Goal: Task Accomplishment & Management: Use online tool/utility

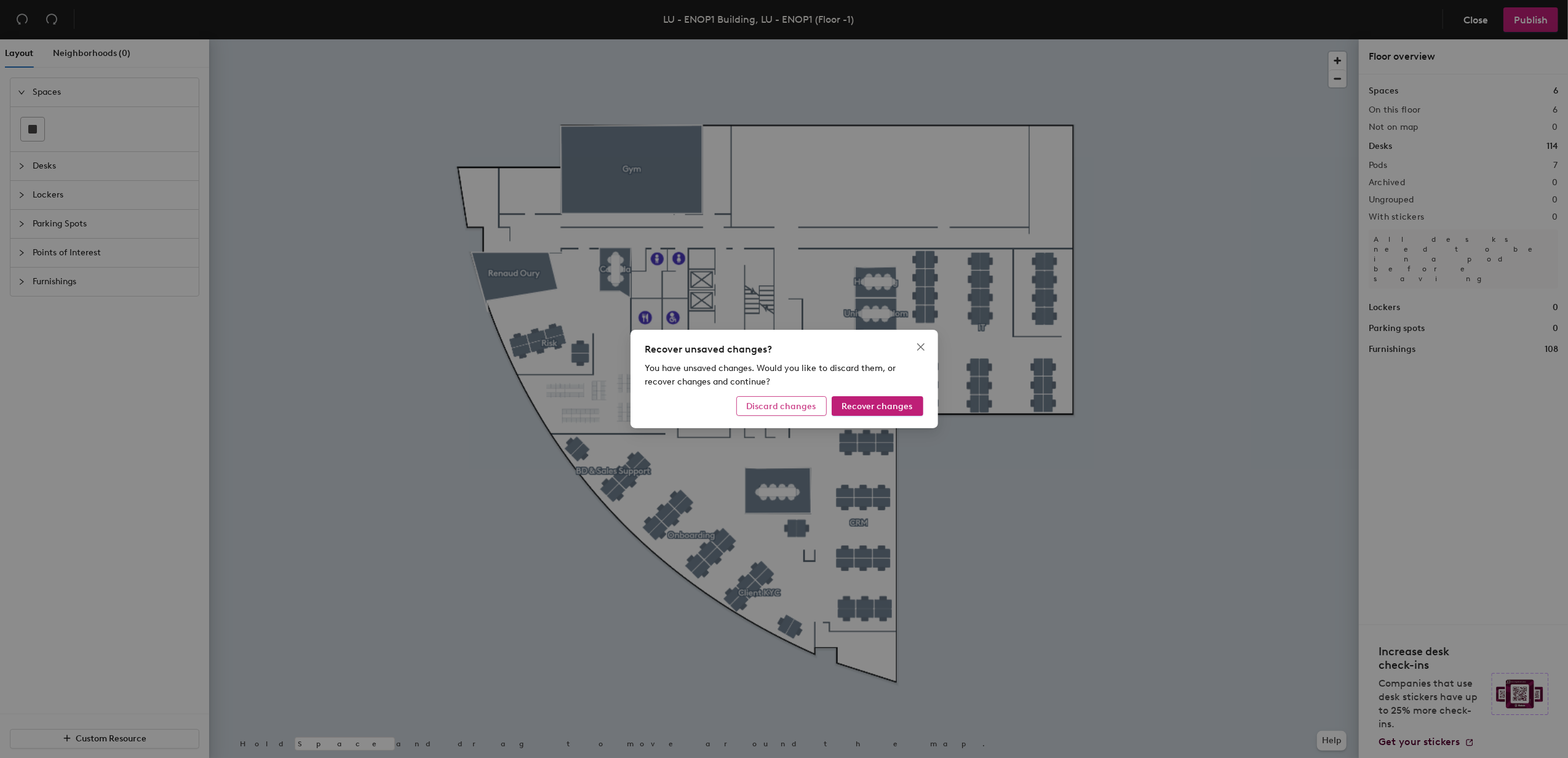
click at [815, 407] on span "Discard changes" at bounding box center [781, 405] width 69 height 10
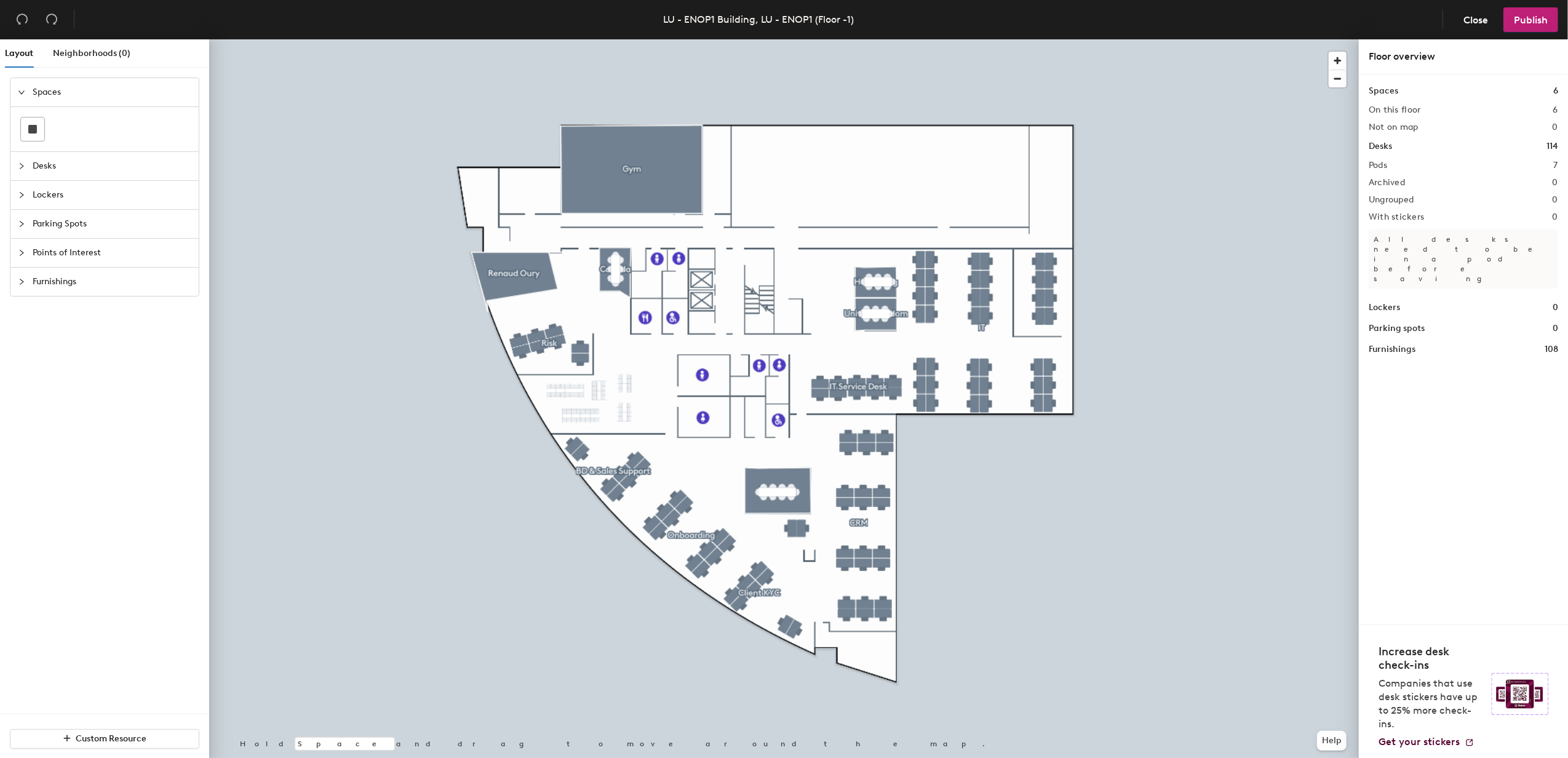
click at [33, 163] on span "Desks" at bounding box center [112, 166] width 158 height 28
click at [503, 269] on div "Layout Neighborhoods (0) Spaces Desks Lockers Parking Spots Points of Interest …" at bounding box center [784, 401] width 1568 height 723
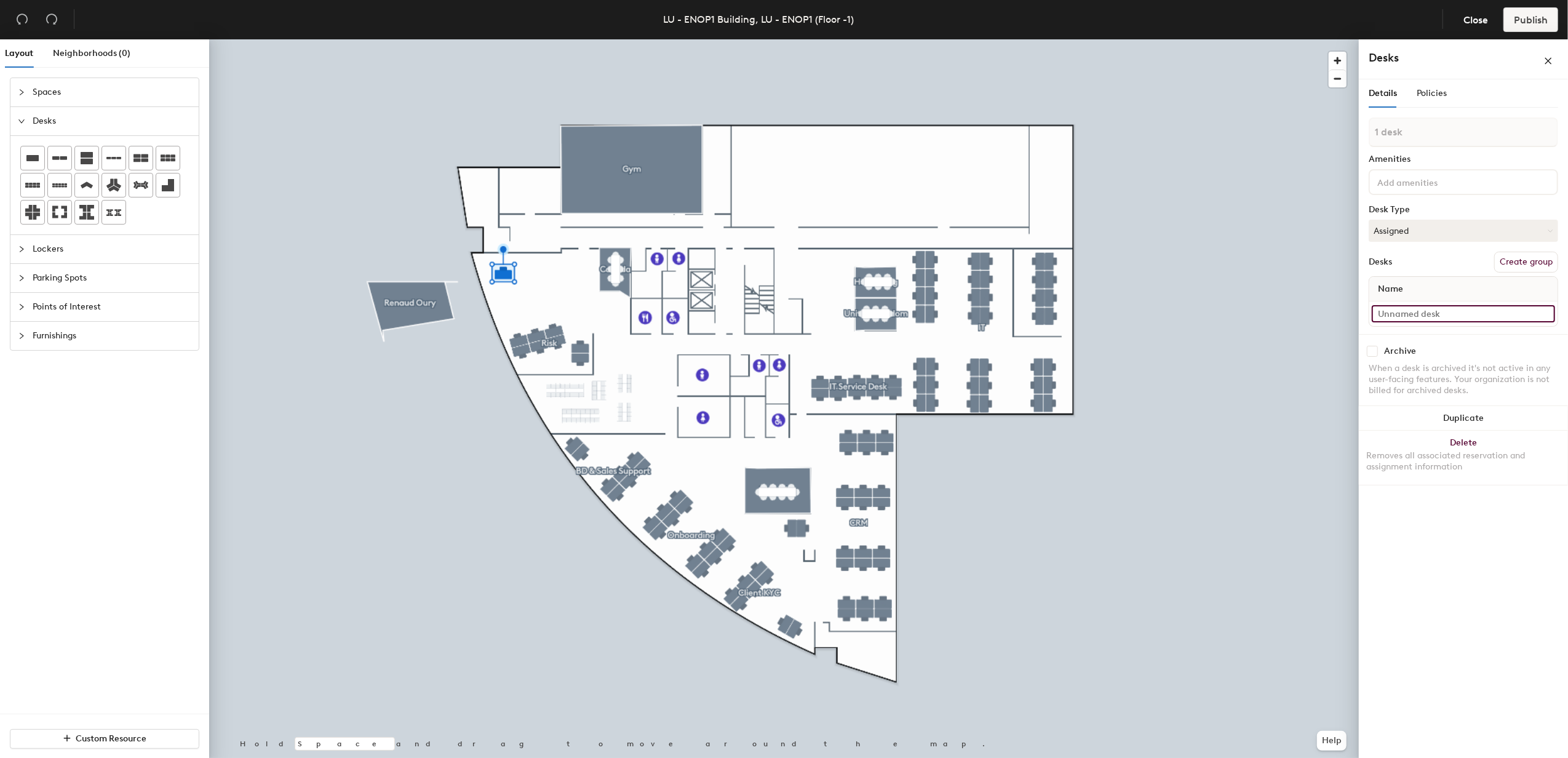
click at [1399, 312] on input at bounding box center [1463, 313] width 183 height 17
click at [1538, 262] on button "Create group" at bounding box center [1526, 261] width 64 height 21
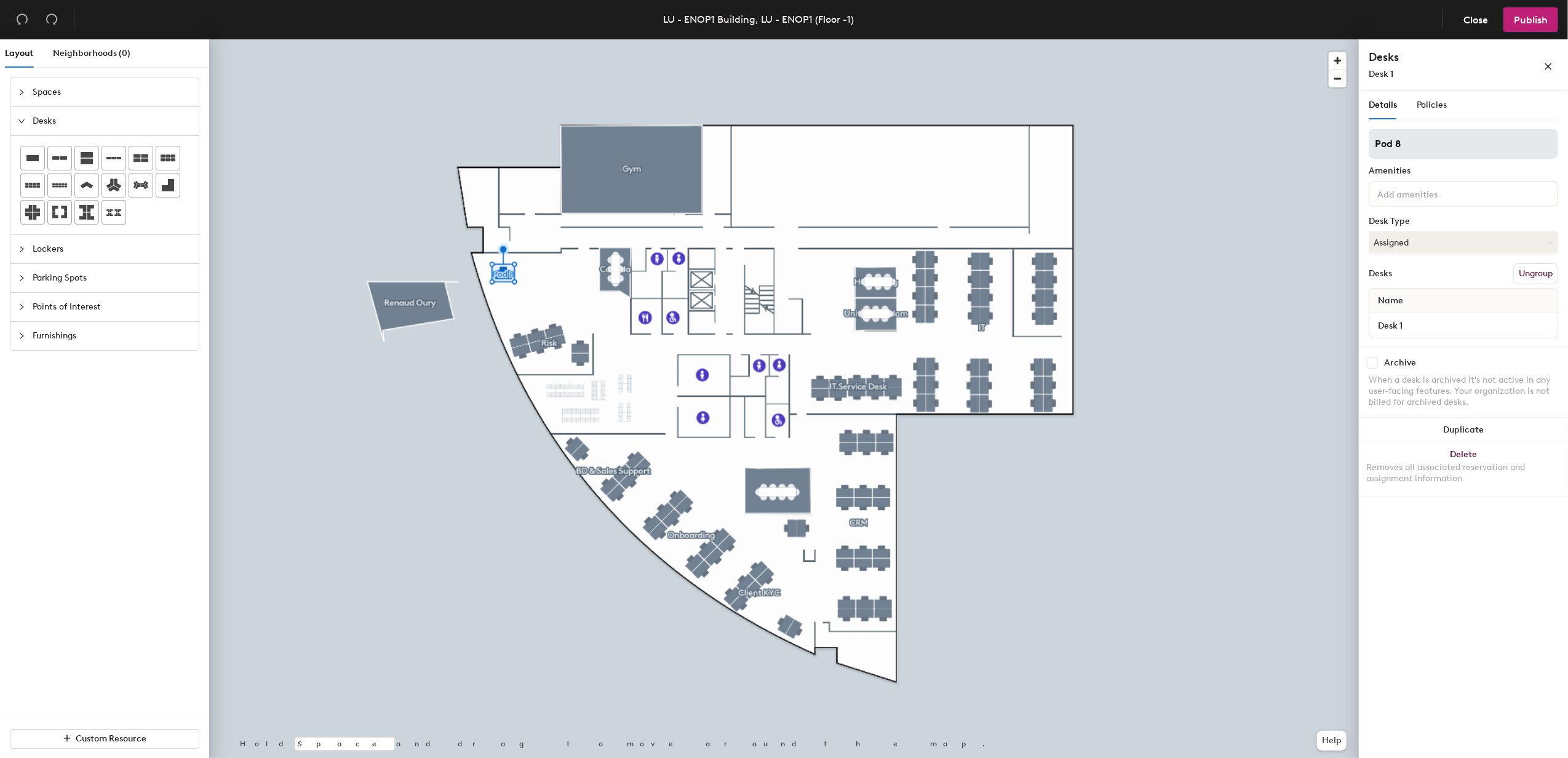
click at [1307, 143] on div "Layout Neighborhoods (0) Spaces Desks Lockers Parking Spots Points of Interest …" at bounding box center [784, 401] width 1568 height 723
type input "Private Office"
click at [1404, 314] on div "Desk 1" at bounding box center [1463, 325] width 188 height 25
click at [1418, 323] on input "Desk 1" at bounding box center [1463, 325] width 183 height 17
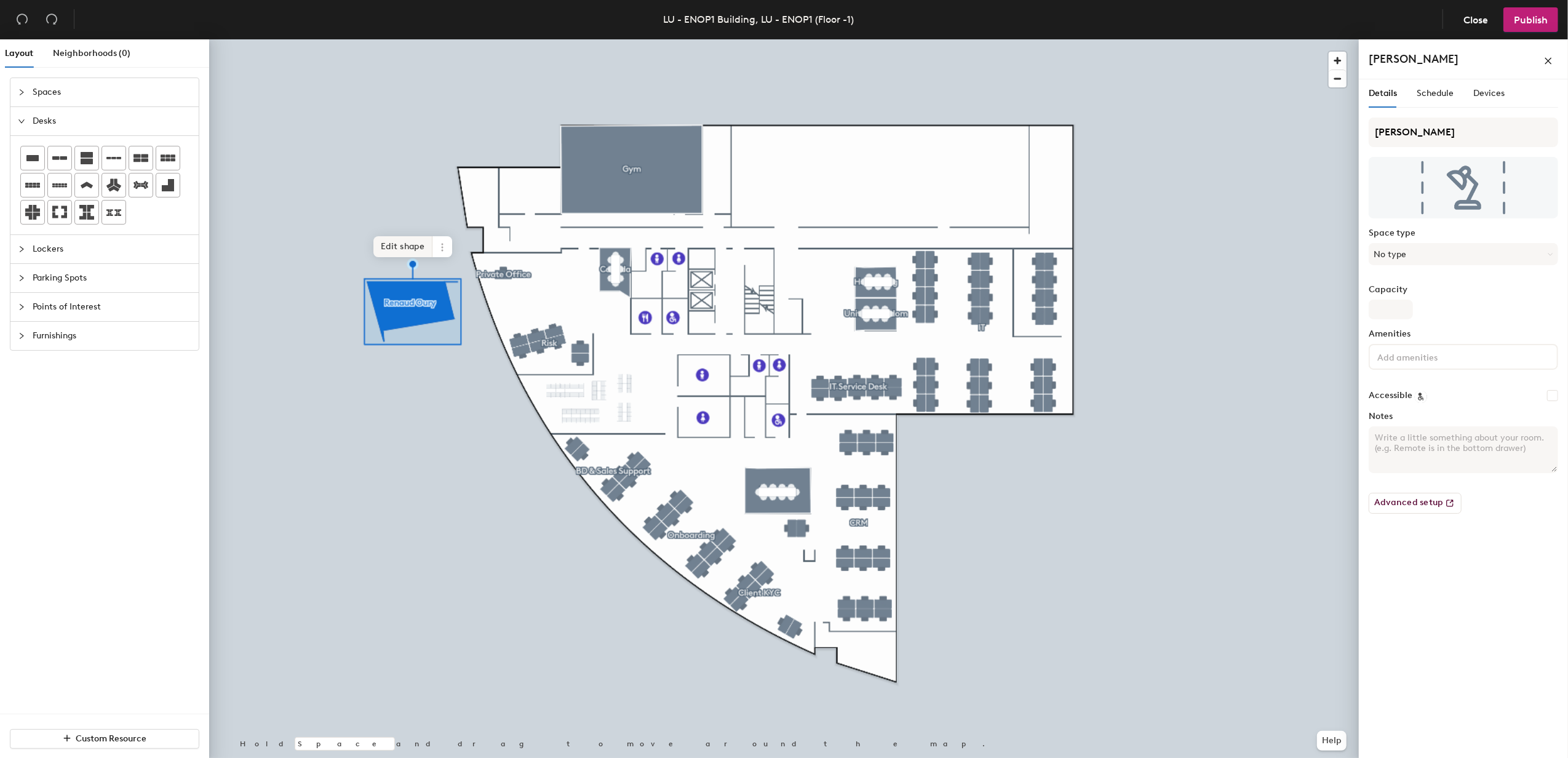
click at [392, 242] on span "Edit shape" at bounding box center [402, 246] width 59 height 21
click at [448, 255] on span "Done" at bounding box center [445, 261] width 36 height 21
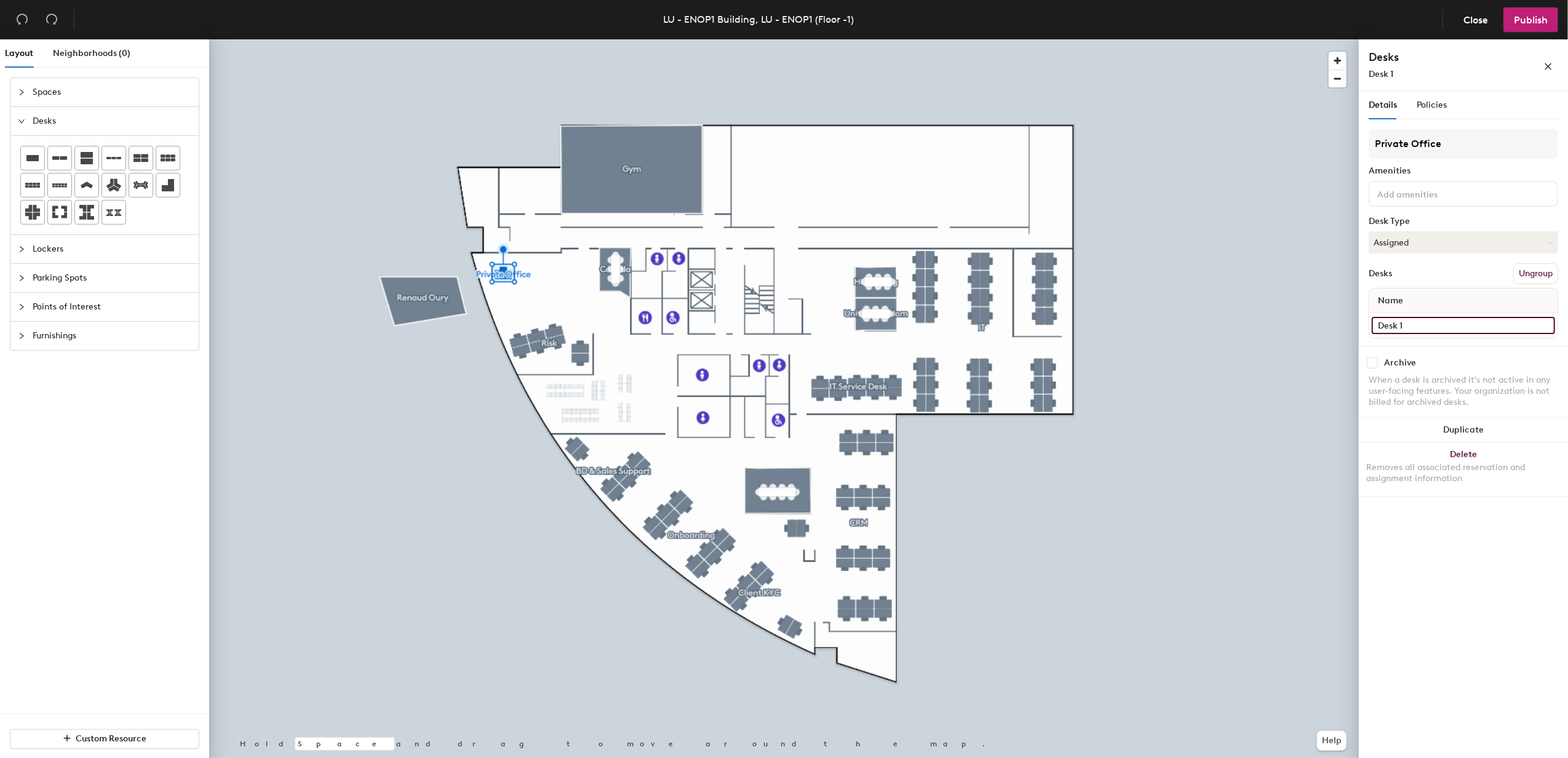
click at [1420, 329] on input "Desk 1" at bounding box center [1463, 325] width 183 height 17
type input "A051"
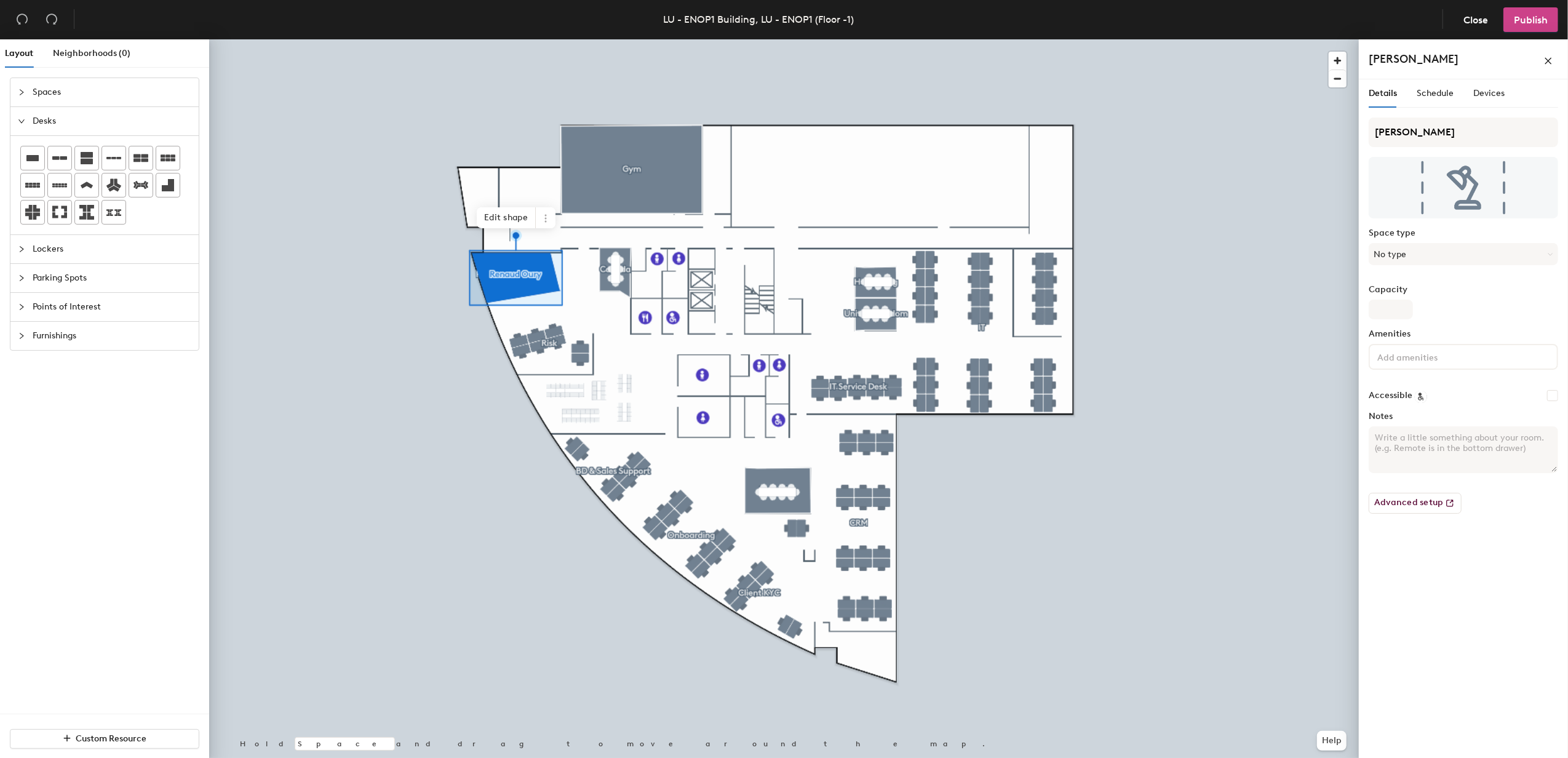
click at [1527, 18] on span "Publish" at bounding box center [1531, 20] width 34 height 12
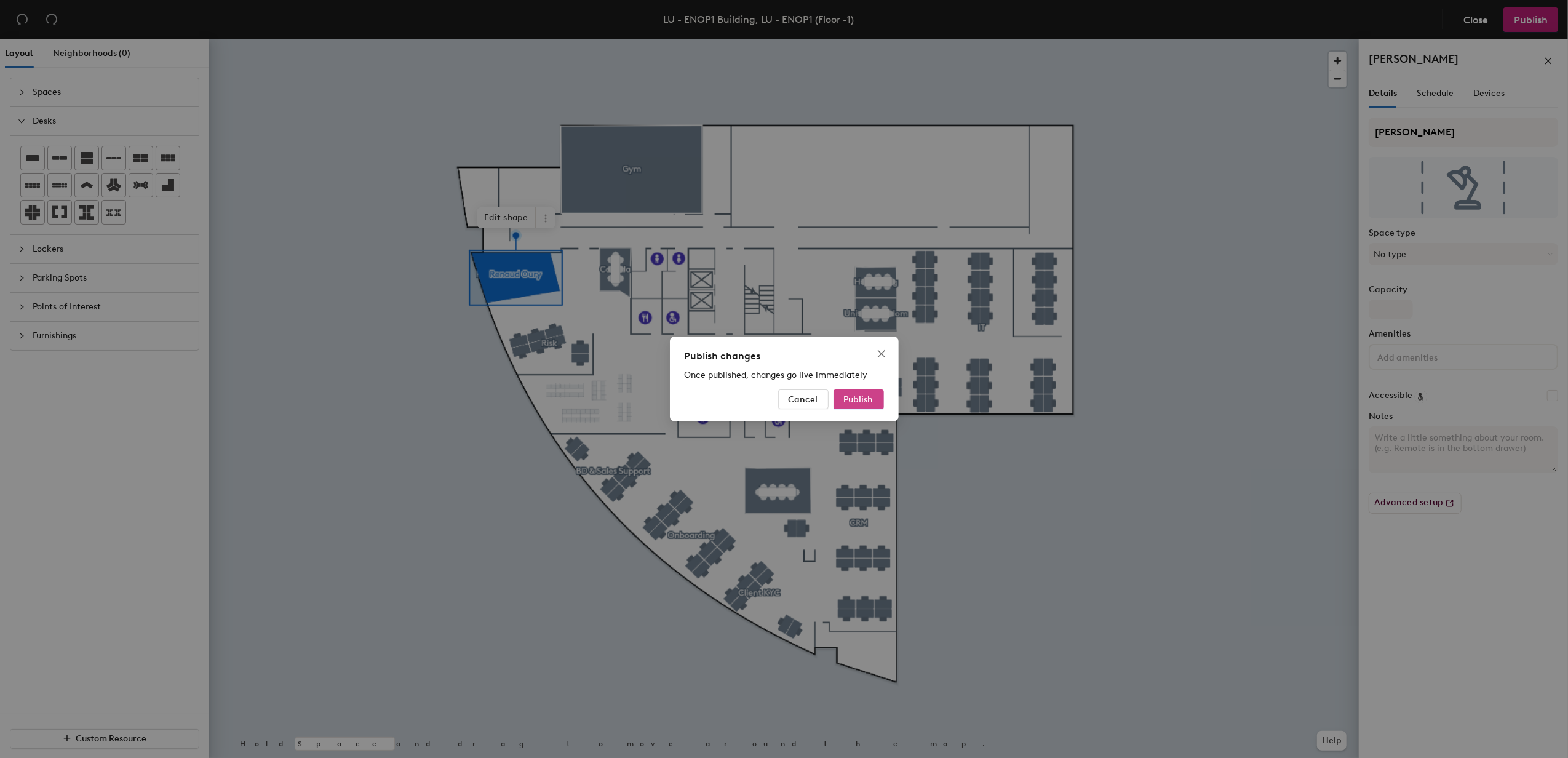
click at [852, 405] on button "Publish" at bounding box center [858, 400] width 50 height 20
